Goal: Check status: Check status

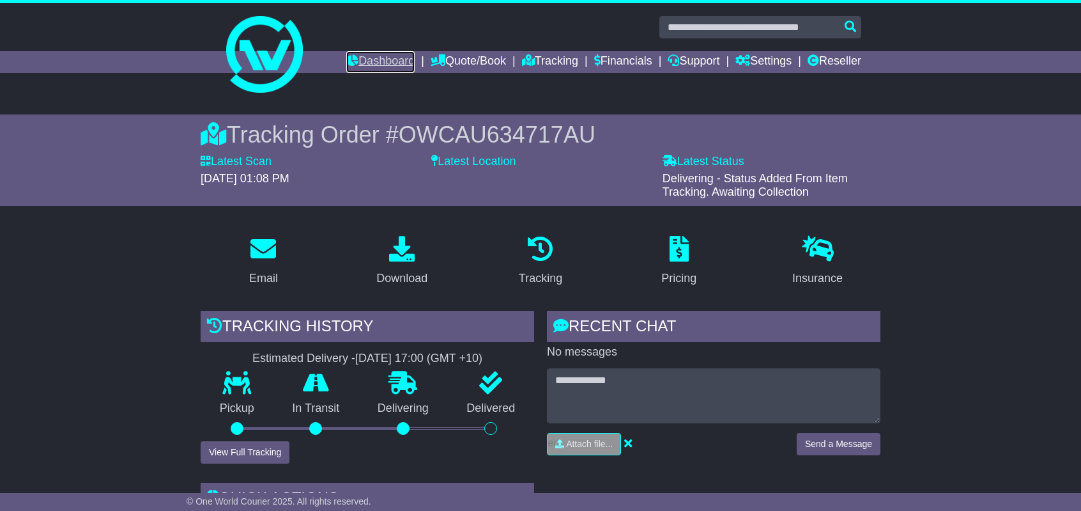
click at [363, 56] on link "Dashboard" at bounding box center [380, 62] width 68 height 22
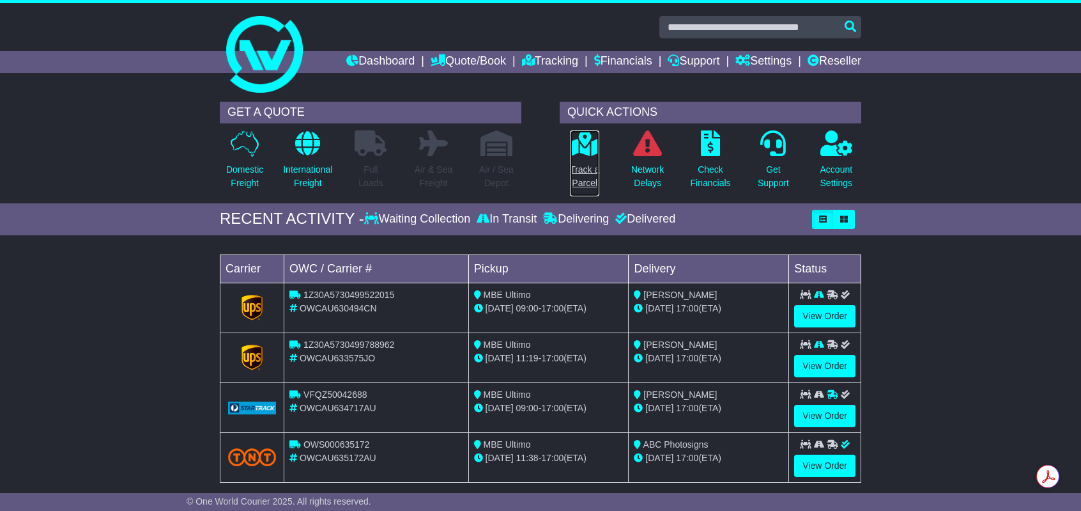
click at [590, 180] on p "Track a Parcel" at bounding box center [584, 176] width 29 height 27
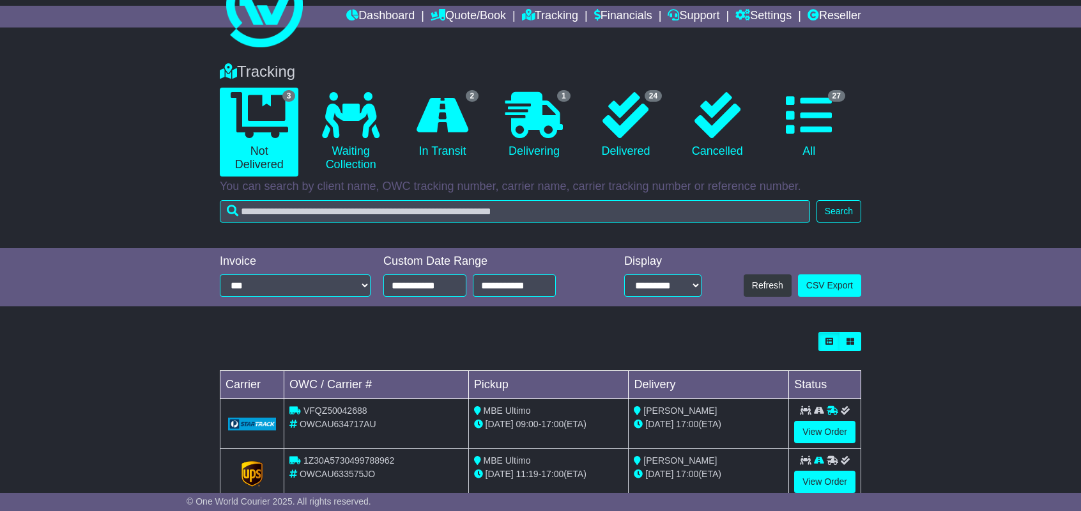
scroll to position [64, 0]
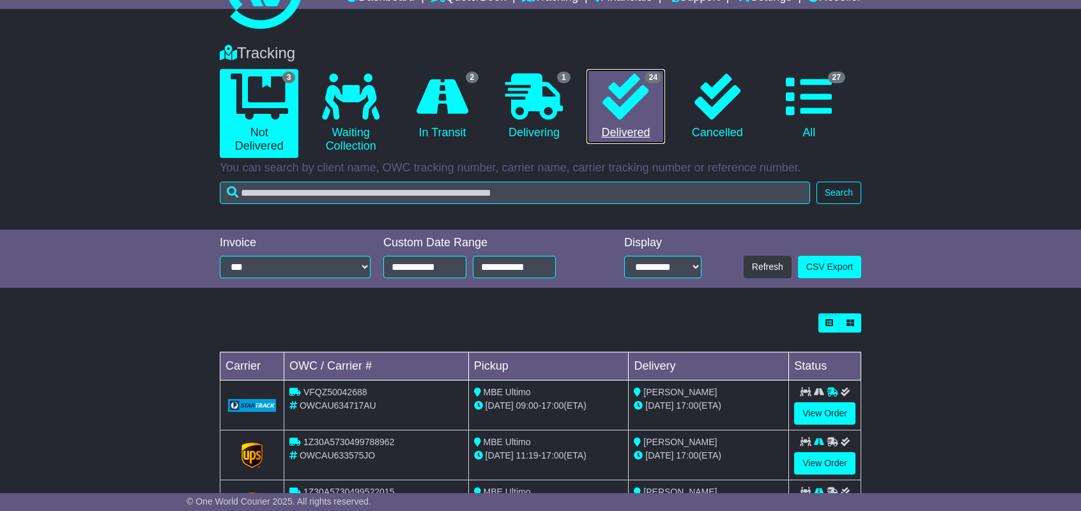
click at [633, 101] on icon at bounding box center [626, 96] width 46 height 46
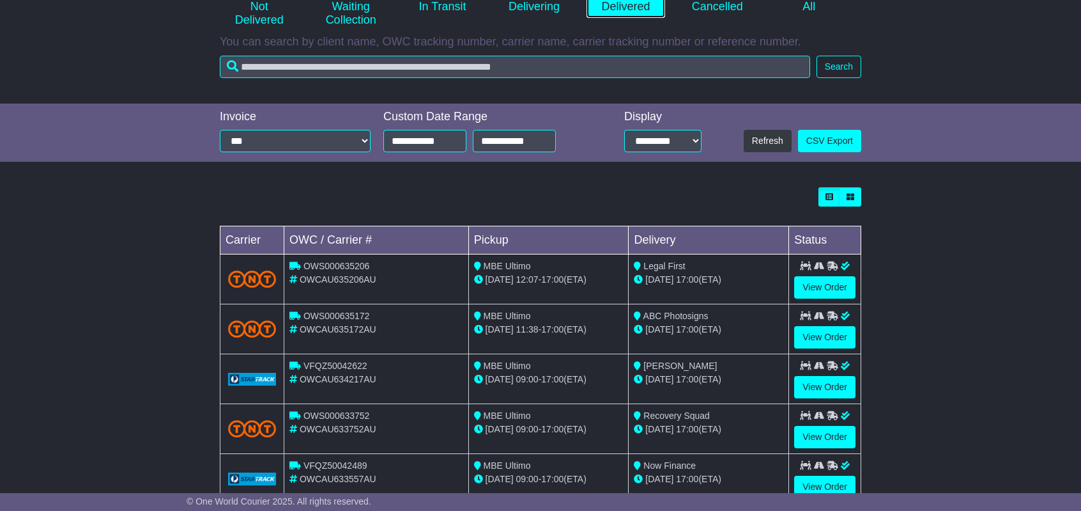
scroll to position [192, 0]
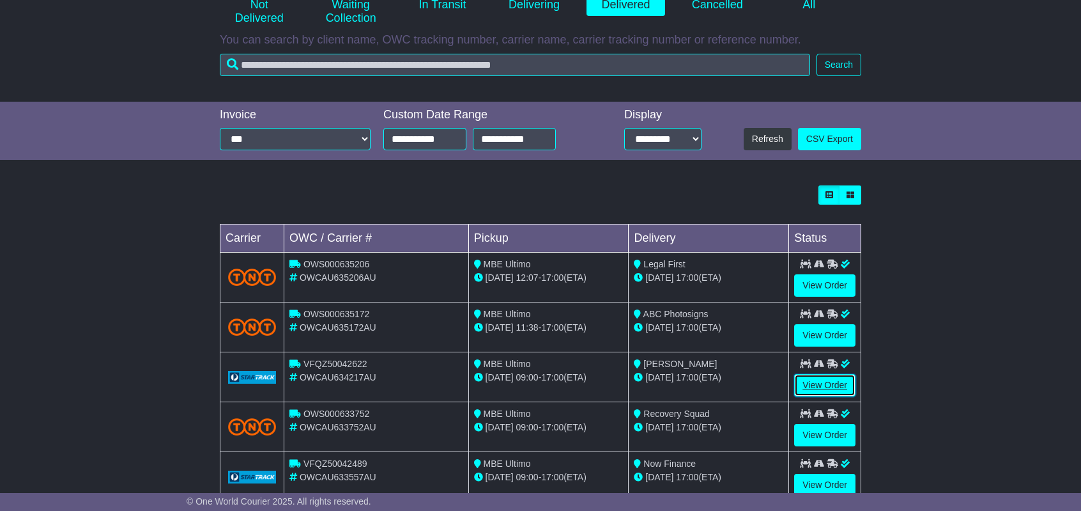
click at [820, 383] on link "View Order" at bounding box center [824, 385] width 61 height 22
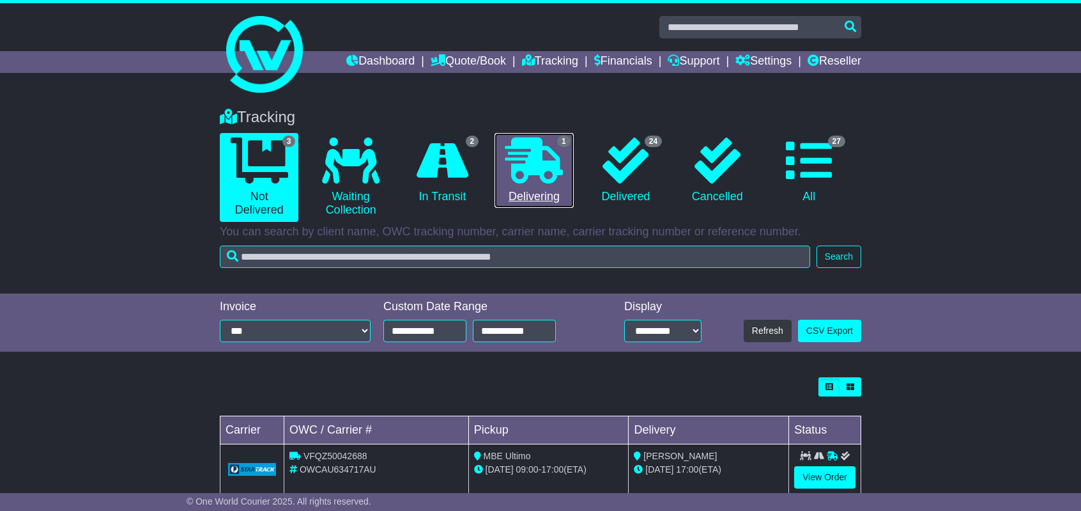
click at [530, 161] on icon at bounding box center [534, 160] width 58 height 46
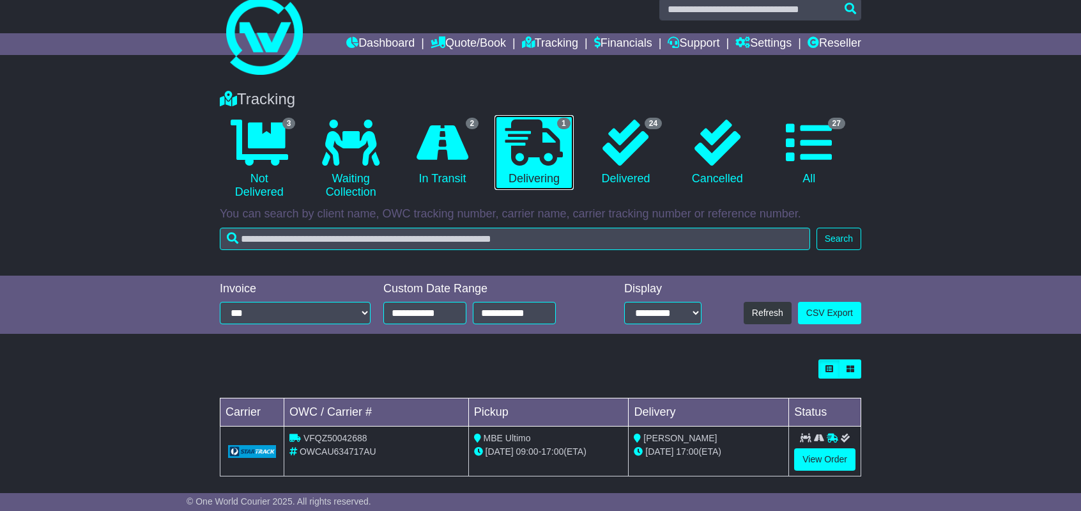
scroll to position [28, 0]
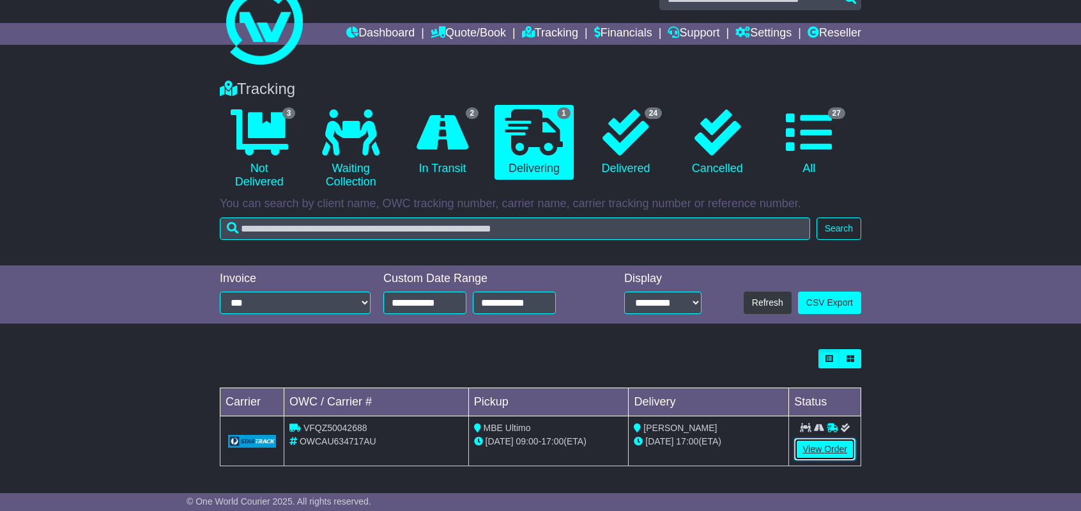
click at [819, 452] on link "View Order" at bounding box center [824, 449] width 61 height 22
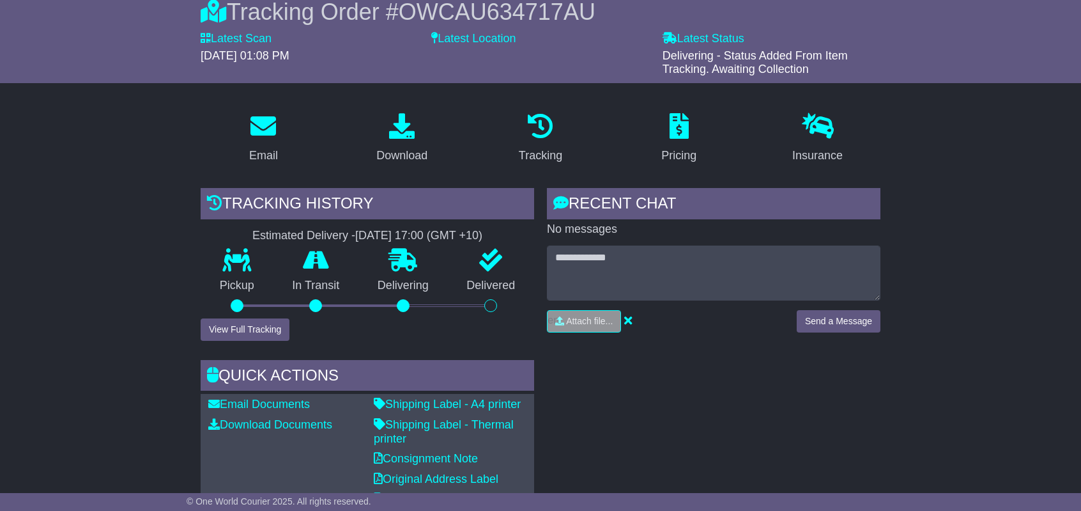
scroll to position [128, 0]
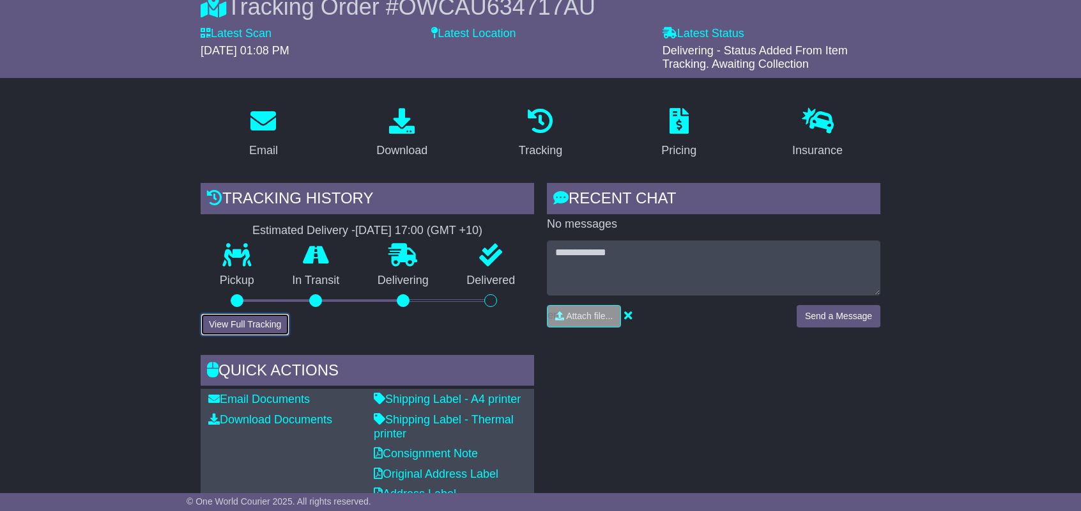
click at [250, 323] on button "View Full Tracking" at bounding box center [245, 324] width 89 height 22
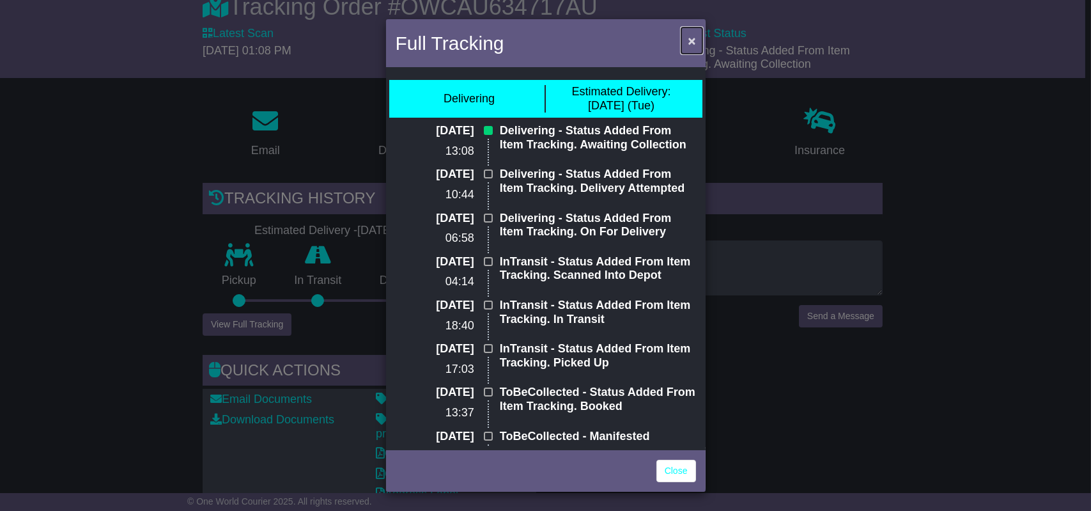
click at [695, 40] on span "×" at bounding box center [691, 40] width 8 height 15
